Goal: Check status: Check status

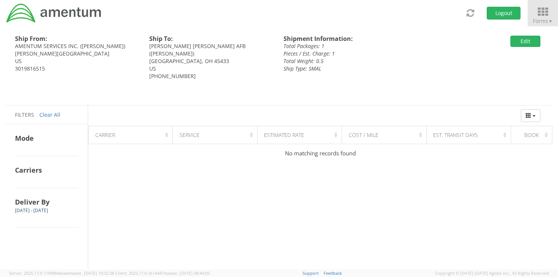
click at [544, 16] on icon at bounding box center [542, 12] width 35 height 10
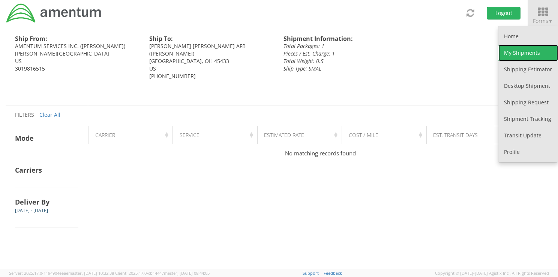
click at [526, 54] on link "My Shipments" at bounding box center [528, 53] width 60 height 16
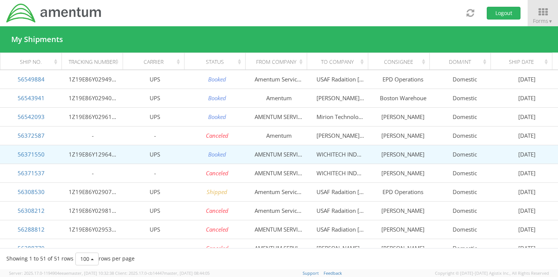
click at [344, 158] on td "WICHITECH INDUSTRIES INC." at bounding box center [341, 154] width 62 height 19
click at [30, 153] on link "56371550" at bounding box center [31, 153] width 27 height 7
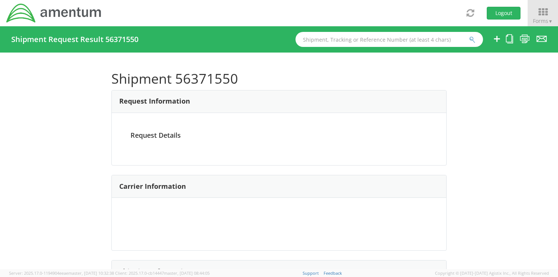
click at [30, 153] on div at bounding box center [279, 138] width 558 height 277
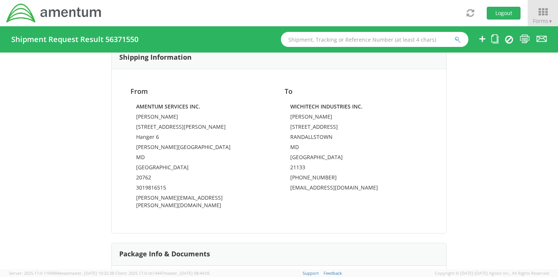
scroll to position [475, 0]
drag, startPoint x: 285, startPoint y: 88, endPoint x: 305, endPoint y: 102, distance: 24.4
click at [305, 102] on div "To WICHITECH INDUSTRIES INC. [PERSON_NAME] [STREET_ADDRESS] 410-922-1000 [EMAIL…" at bounding box center [356, 142] width 154 height 109
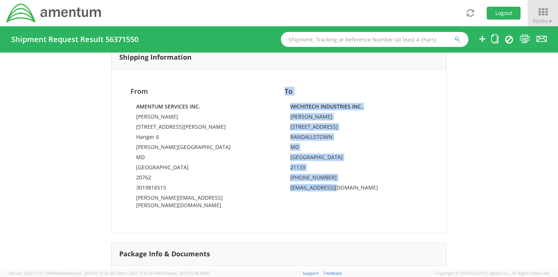
drag, startPoint x: 305, startPoint y: 102, endPoint x: 332, endPoint y: 177, distance: 79.9
click at [332, 177] on div "To WICHITECH INDUSTRIES INC. [PERSON_NAME] [STREET_ADDRESS] 410-922-1000 [EMAIL…" at bounding box center [356, 142] width 154 height 109
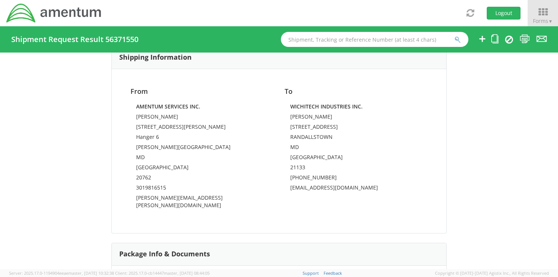
drag, startPoint x: 332, startPoint y: 177, endPoint x: 336, endPoint y: 190, distance: 13.2
click at [336, 190] on td "[EMAIL_ADDRESS][DOMAIN_NAME]" at bounding box center [356, 189] width 132 height 10
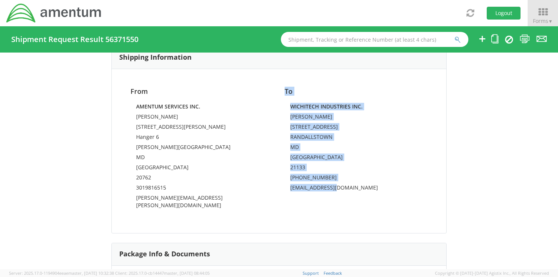
drag, startPoint x: 336, startPoint y: 190, endPoint x: 283, endPoint y: 85, distance: 117.0
click at [283, 88] on div "To WICHITECH INDUSTRIES INC. [PERSON_NAME] [STREET_ADDRESS] 410-922-1000 [EMAIL…" at bounding box center [356, 142] width 154 height 109
